Goal: Task Accomplishment & Management: Use online tool/utility

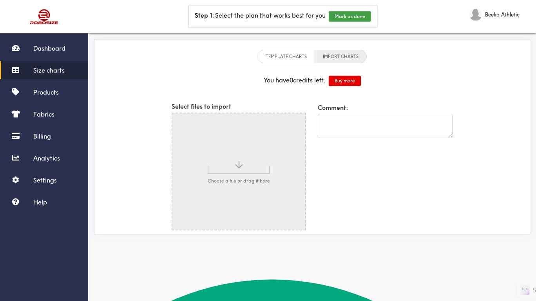
select select "French"
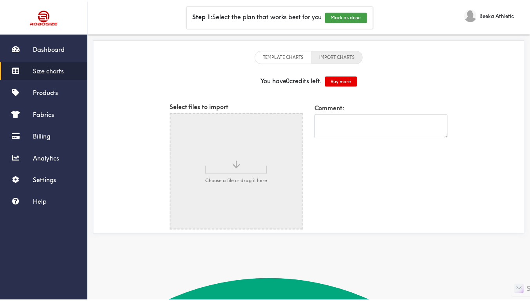
scroll to position [42, 0]
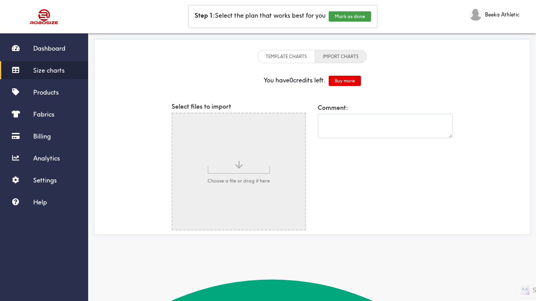
click at [219, 188] on input "file" at bounding box center [238, 171] width 133 height 116
type input "C:\fakepath\CaptureT.PNG"
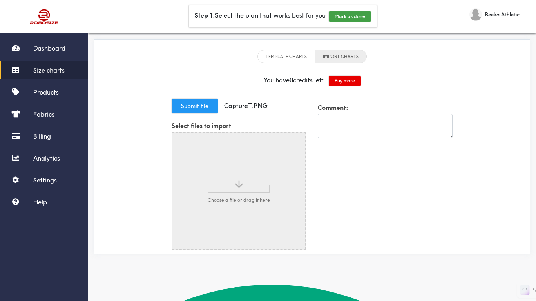
click at [195, 107] on button "Submit file" at bounding box center [195, 105] width 46 height 15
click at [287, 52] on li "TEMPLATE CHARTS" at bounding box center [286, 56] width 58 height 13
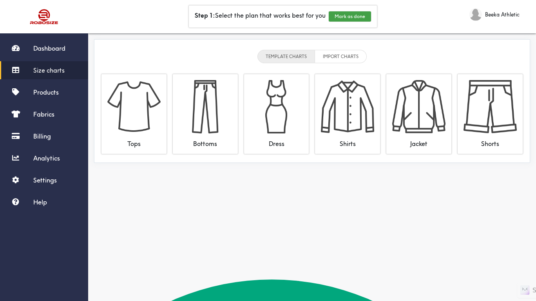
click at [333, 49] on div "TEMPLATE CHARTS IMPORT CHARTS" at bounding box center [311, 56] width 427 height 26
click at [333, 55] on li "IMPORT CHARTS" at bounding box center [341, 56] width 52 height 13
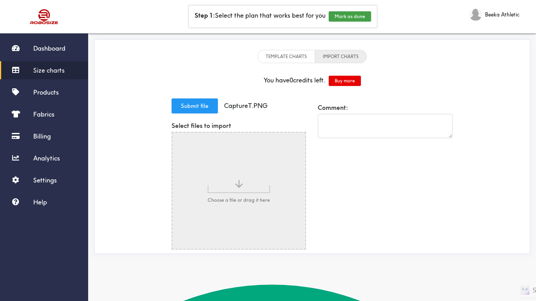
click at [199, 109] on button "Submit file" at bounding box center [195, 105] width 46 height 15
click at [349, 19] on button "Mark as done" at bounding box center [350, 16] width 42 height 10
click at [332, 18] on button "Mark as done" at bounding box center [324, 16] width 42 height 10
click at [354, 18] on button "Mark as done" at bounding box center [356, 16] width 42 height 10
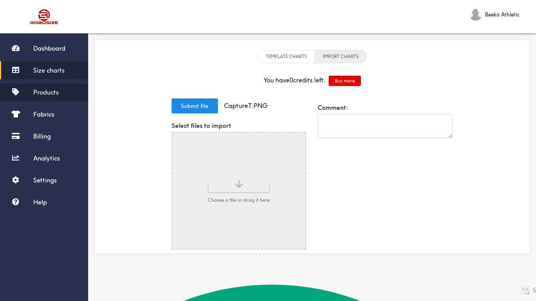
click at [56, 91] on span "Products" at bounding box center [45, 92] width 25 height 8
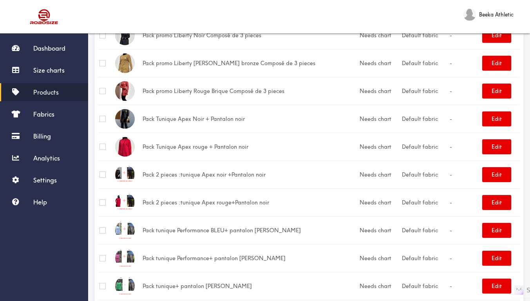
scroll to position [697, 0]
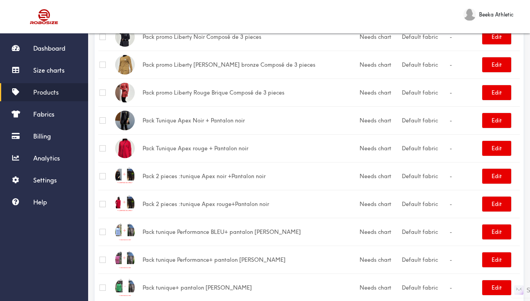
click at [201, 122] on td "Pack Tunique Apex Noir + Pantalon noir" at bounding box center [249, 120] width 217 height 28
click at [492, 120] on button "Edit" at bounding box center [496, 120] width 29 height 15
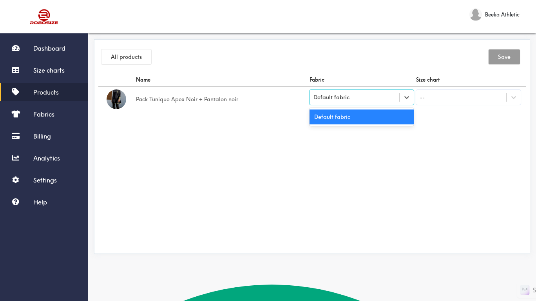
click at [353, 98] on div "Default fabric" at bounding box center [355, 97] width 90 height 8
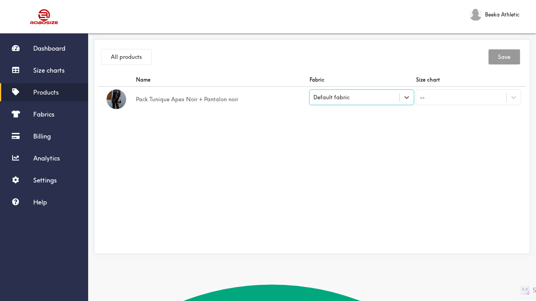
click at [353, 98] on div "Default fabric" at bounding box center [355, 97] width 90 height 8
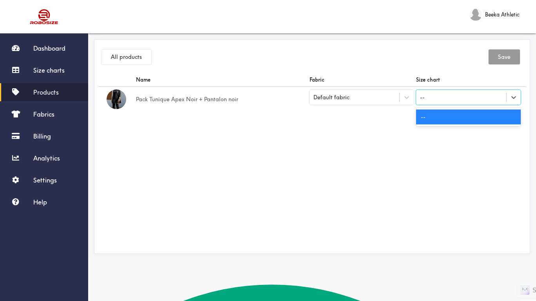
click at [456, 93] on div "--" at bounding box center [461, 97] width 90 height 13
click at [437, 119] on div "--" at bounding box center [468, 116] width 105 height 15
click at [510, 96] on icon at bounding box center [514, 97] width 8 height 8
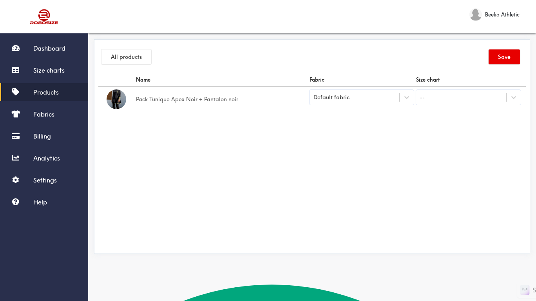
click at [211, 102] on td "Pack Tunique Apex Noir + Pantalon noir" at bounding box center [222, 99] width 174 height 25
click at [228, 97] on td "Pack Tunique Apex Noir + Pantalon noir" at bounding box center [222, 99] width 174 height 25
click at [414, 93] on div at bounding box center [407, 97] width 14 height 14
click at [403, 98] on icon at bounding box center [407, 97] width 8 height 8
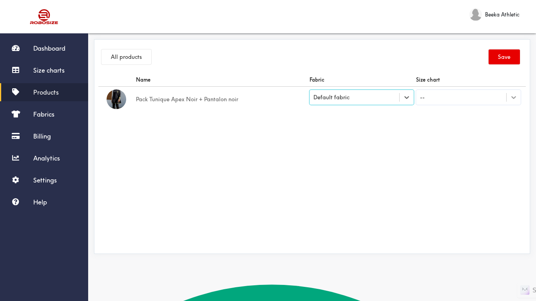
click at [511, 100] on icon at bounding box center [514, 97] width 8 height 8
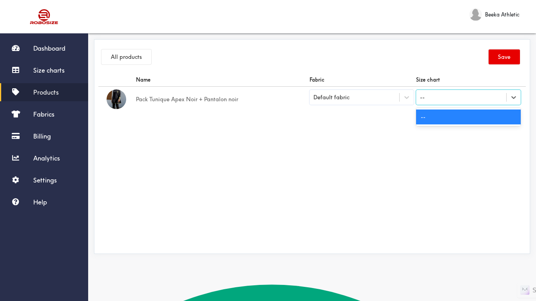
click at [476, 122] on div "--" at bounding box center [468, 116] width 105 height 15
click at [442, 97] on div "--" at bounding box center [461, 97] width 90 height 13
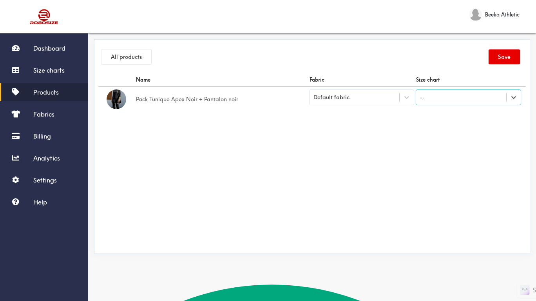
click at [442, 97] on div "--" at bounding box center [461, 97] width 90 height 13
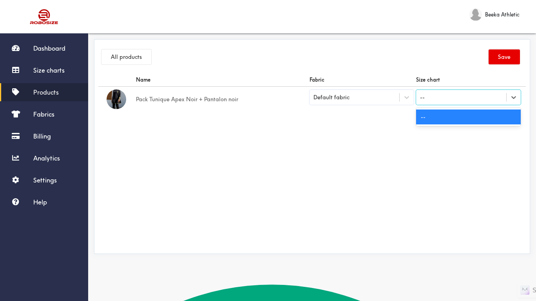
click at [442, 97] on div "--" at bounding box center [461, 97] width 90 height 13
click at [442, 113] on div "--" at bounding box center [468, 116] width 105 height 15
click at [443, 99] on div "--" at bounding box center [461, 97] width 90 height 13
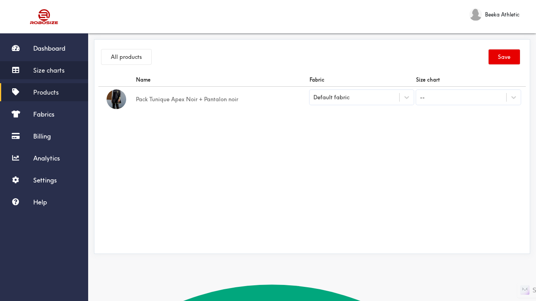
click at [56, 70] on span "Size charts" at bounding box center [48, 70] width 31 height 8
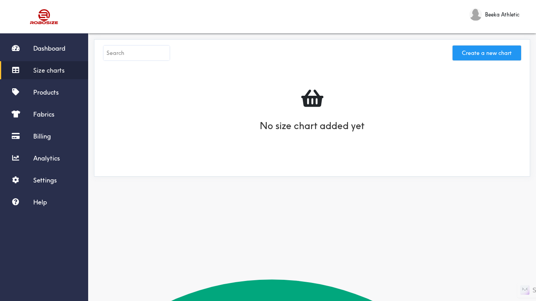
click at [476, 51] on button "Create a new chart" at bounding box center [487, 52] width 69 height 15
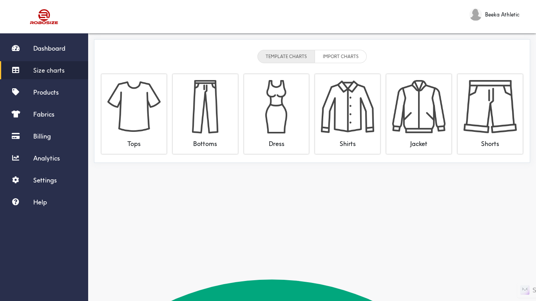
click at [344, 52] on li "IMPORT CHARTS" at bounding box center [341, 56] width 52 height 13
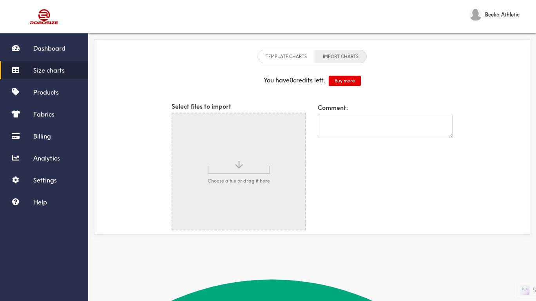
click at [292, 56] on li "TEMPLATE CHARTS" at bounding box center [286, 56] width 58 height 13
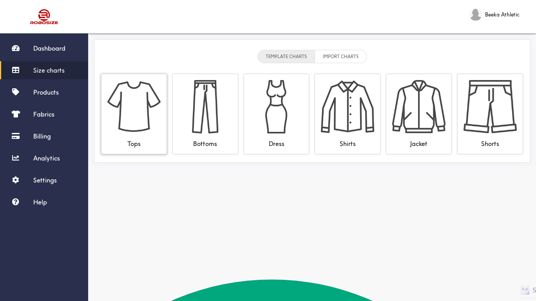
click at [159, 105] on img at bounding box center [133, 106] width 53 height 53
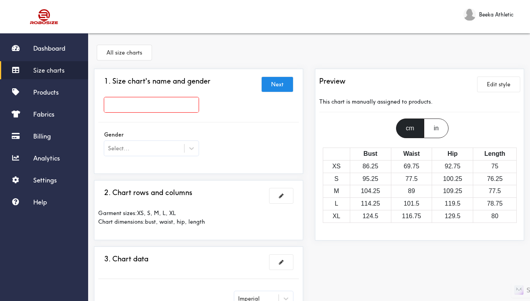
click at [168, 103] on input "text" at bounding box center [151, 104] width 94 height 15
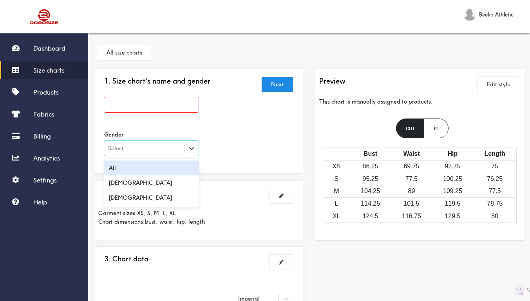
click at [194, 148] on icon at bounding box center [191, 148] width 5 height 3
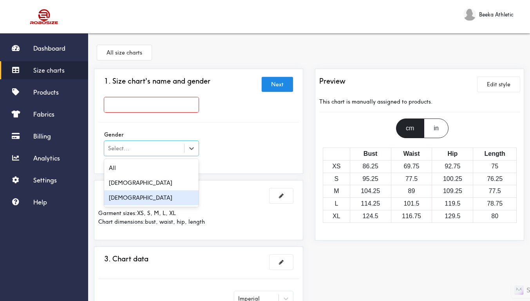
click at [163, 195] on div "Female" at bounding box center [151, 197] width 94 height 15
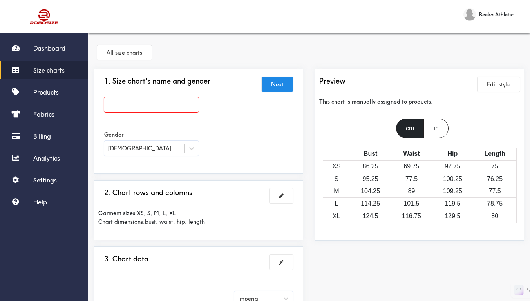
click at [169, 107] on input "text" at bounding box center [151, 104] width 94 height 15
type input "APEX TABLE"
click at [234, 145] on div at bounding box center [265, 150] width 530 height 301
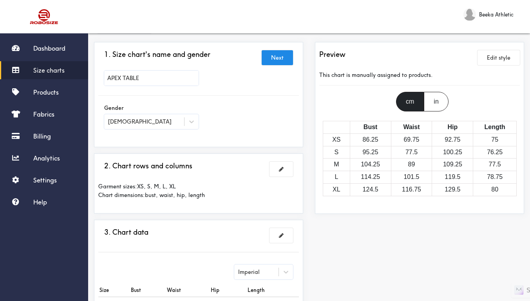
scroll to position [26, 0]
click at [284, 168] on button at bounding box center [282, 169] width 24 height 15
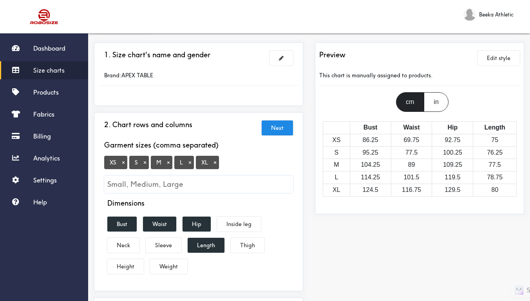
click at [220, 186] on input "Small, Medium, Large" at bounding box center [198, 184] width 189 height 18
type input "2XL"
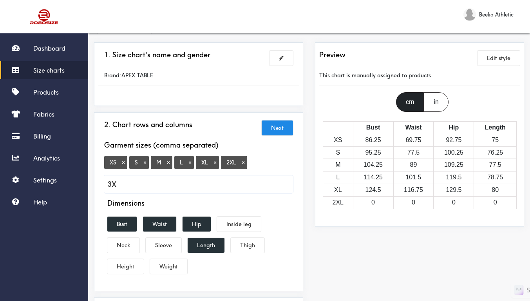
type input "3XL"
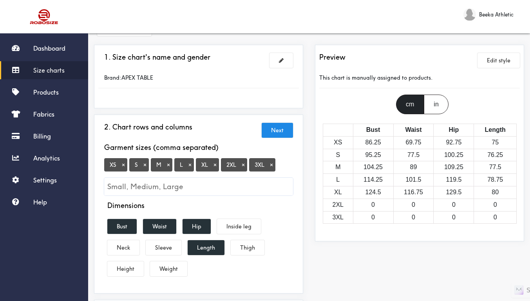
scroll to position [24, 0]
click at [167, 248] on button "Sleeve" at bounding box center [164, 246] width 36 height 15
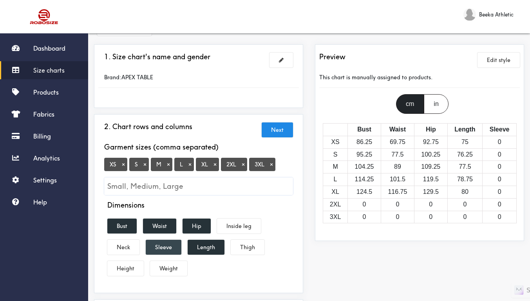
click at [167, 245] on button "Sleeve" at bounding box center [164, 246] width 36 height 15
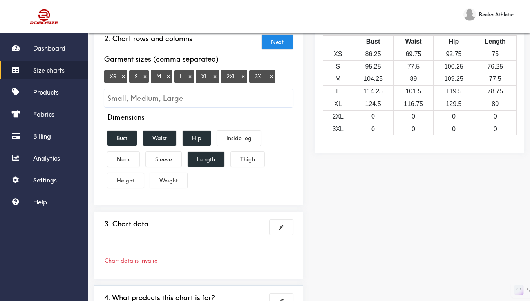
scroll to position [112, 0]
click at [127, 180] on button "Height" at bounding box center [125, 179] width 36 height 15
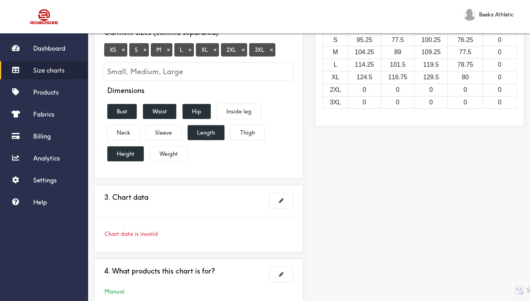
scroll to position [139, 0]
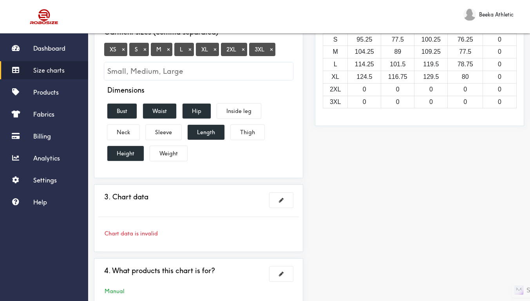
click at [193, 211] on div "3. Chart data Chart data is invalid" at bounding box center [198, 217] width 201 height 59
click at [290, 201] on button at bounding box center [282, 199] width 24 height 15
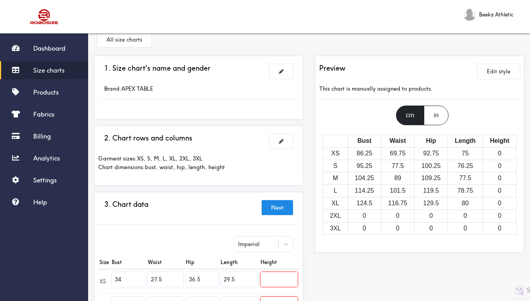
scroll to position [13, 0]
click at [286, 143] on button at bounding box center [282, 141] width 24 height 15
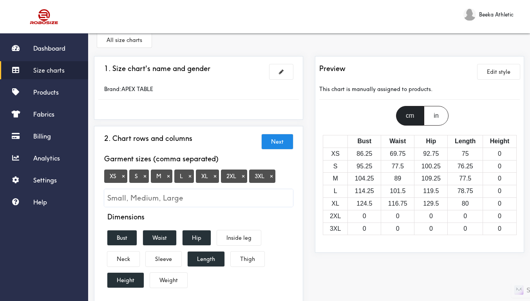
click at [123, 176] on button "×" at bounding box center [123, 175] width 8 height 7
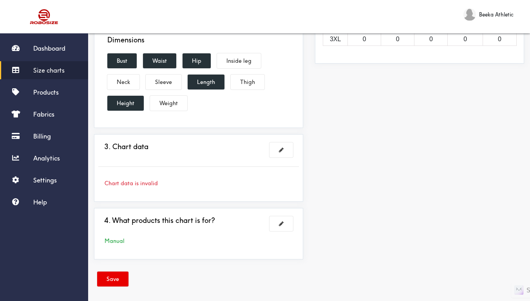
scroll to position [190, 0]
click at [277, 223] on button at bounding box center [282, 222] width 24 height 15
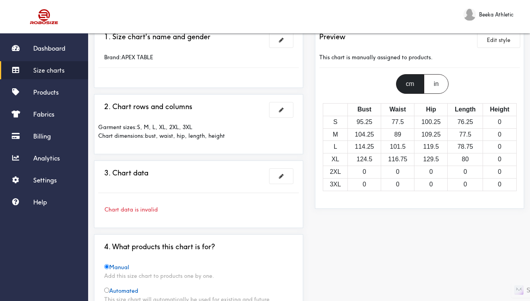
scroll to position [45, 0]
click at [201, 163] on div "3. Chart data Chart data is invalid" at bounding box center [198, 193] width 209 height 67
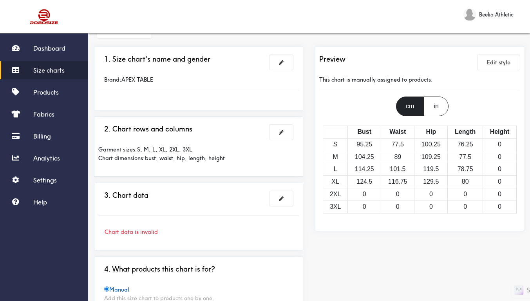
scroll to position [21, 0]
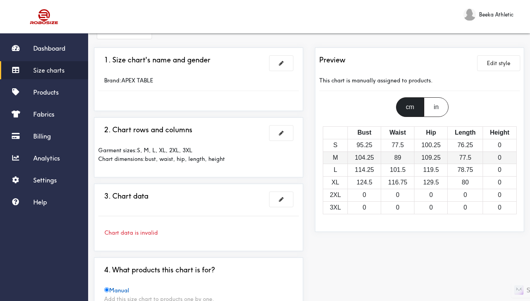
click at [331, 156] on td "M" at bounding box center [335, 157] width 25 height 13
drag, startPoint x: 331, startPoint y: 156, endPoint x: 364, endPoint y: 257, distance: 106.3
drag, startPoint x: 460, startPoint y: 49, endPoint x: 437, endPoint y: 80, distance: 37.9
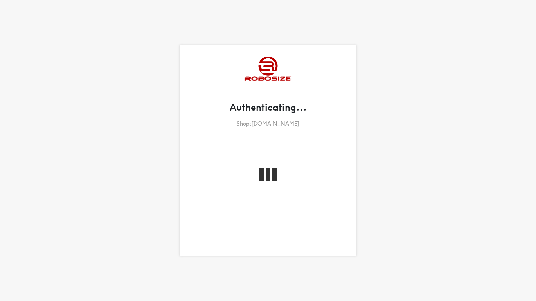
select select "French"
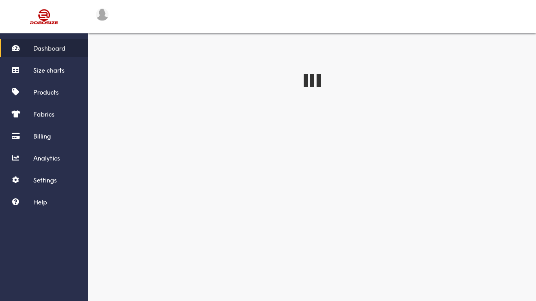
select select "French"
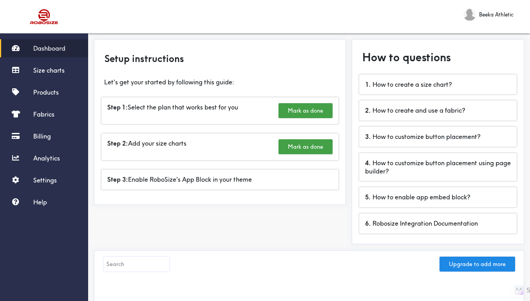
scroll to position [42, 0]
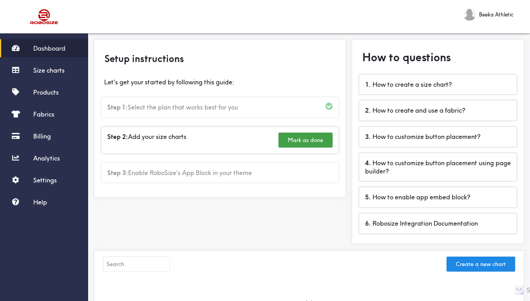
click at [465, 89] on div "1 . How to create a size chart?" at bounding box center [438, 84] width 158 height 20
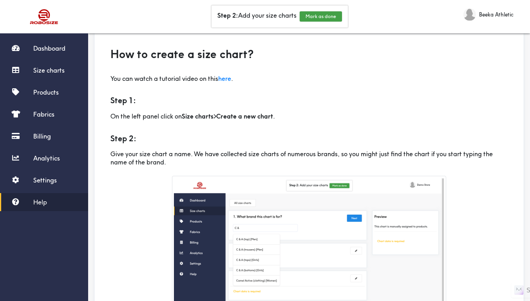
scroll to position [38, 0]
click at [225, 80] on link "here" at bounding box center [224, 79] width 13 height 8
